Goal: Task Accomplishment & Management: Use online tool/utility

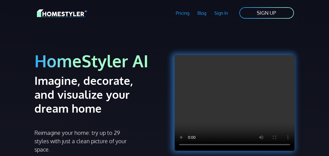
click at [214, 34] on div at bounding box center [231, 92] width 127 height 119
click at [225, 13] on link "Sign In" at bounding box center [221, 13] width 22 height 13
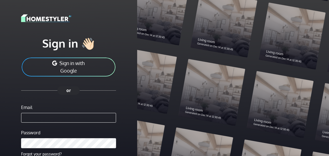
click at [43, 18] on img at bounding box center [46, 18] width 50 height 10
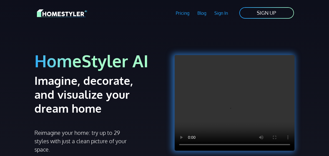
click at [74, 16] on img at bounding box center [62, 13] width 50 height 10
click at [262, 11] on link "SIGN UP" at bounding box center [267, 13] width 56 height 12
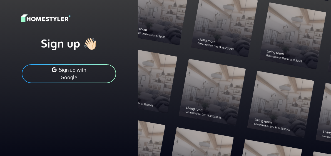
click at [78, 73] on button "Sign up with Google" at bounding box center [69, 74] width 96 height 20
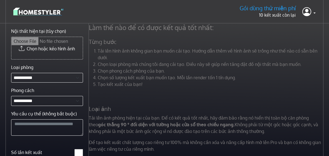
click at [145, 41] on h5 "Từng bước" at bounding box center [207, 41] width 243 height 7
click at [293, 16] on p "10 kết xuất còn lại" at bounding box center [268, 15] width 56 height 7
click at [314, 14] on link at bounding box center [308, 11] width 13 height 13
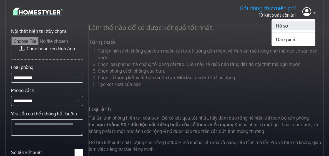
click at [285, 25] on link "Hồ sơ" at bounding box center [294, 25] width 44 height 9
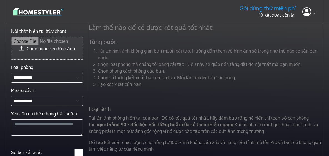
click at [54, 48] on input "Nội thất hiện tại (tùy chọn)" at bounding box center [46, 48] width 71 height 22
click at [62, 50] on input "Nội thất hiện tại (tùy chọn)" at bounding box center [46, 48] width 71 height 22
